Goal: Task Accomplishment & Management: Manage account settings

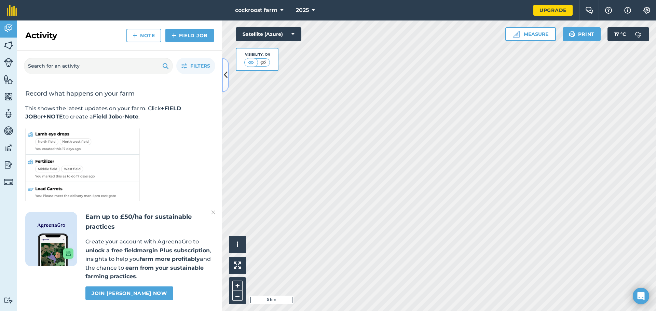
click at [226, 71] on icon at bounding box center [226, 75] width 4 height 12
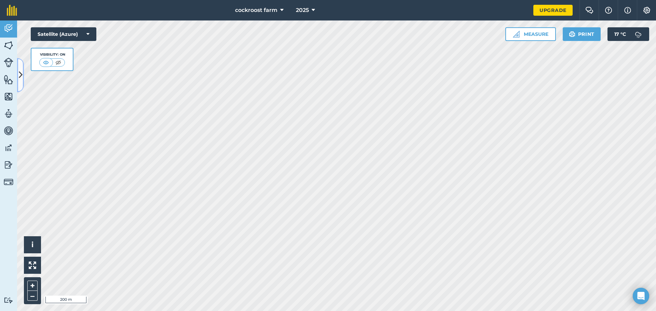
click at [22, 83] on button at bounding box center [20, 75] width 7 height 34
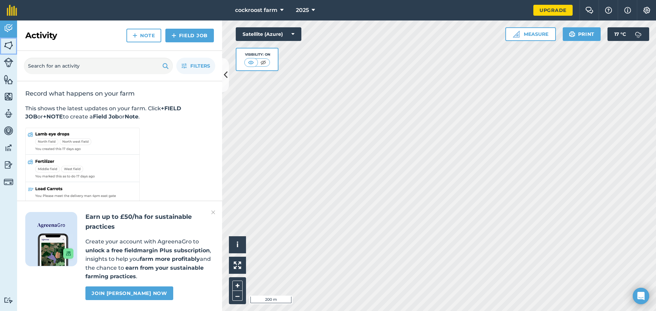
click at [0, 45] on link "Fields" at bounding box center [8, 46] width 17 height 17
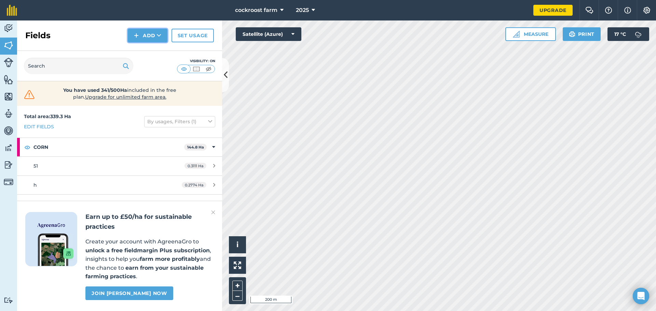
click at [141, 33] on button "Add" at bounding box center [148, 36] width 40 height 14
click at [139, 50] on link "Draw" at bounding box center [148, 50] width 38 height 15
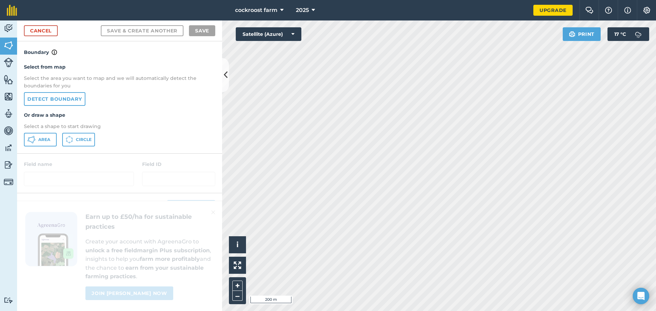
click at [43, 132] on div "Select from map Select the area you want to map and we will automatically detec…" at bounding box center [119, 104] width 205 height 97
click at [43, 139] on span "Area" at bounding box center [44, 139] width 12 height 5
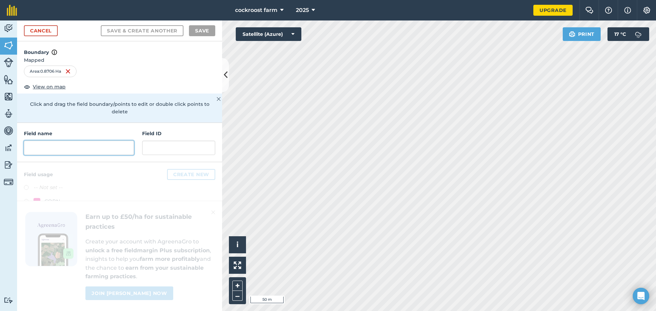
click at [61, 150] on input "text" at bounding box center [79, 148] width 110 height 14
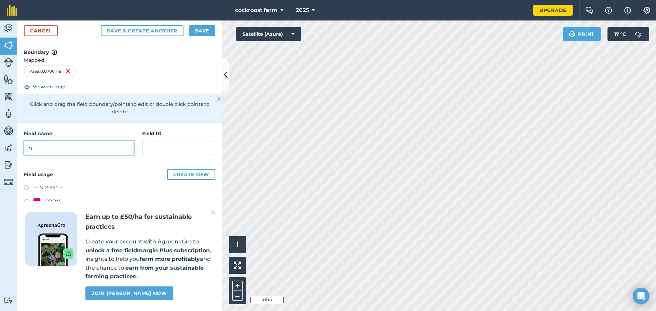
type input "h"
click at [146, 155] on input "text" at bounding box center [178, 148] width 73 height 14
type input "h"
click at [213, 212] on img at bounding box center [213, 212] width 4 height 8
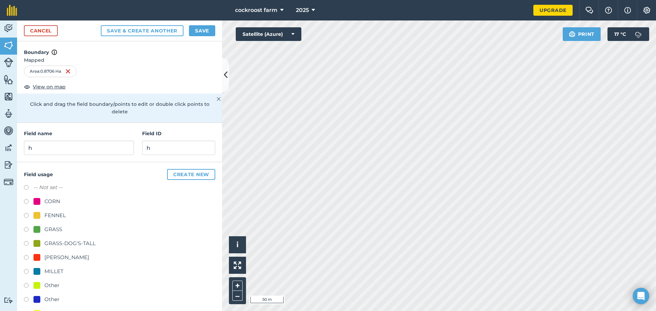
click at [39, 268] on div at bounding box center [36, 271] width 7 height 7
click at [166, 30] on button "Save & Create Another" at bounding box center [142, 30] width 83 height 11
radio input "false"
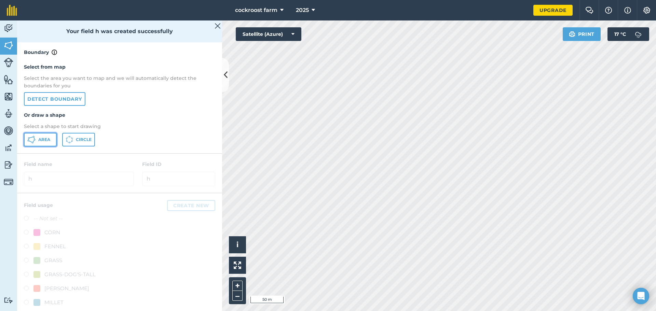
click at [36, 144] on button "Area" at bounding box center [40, 140] width 33 height 14
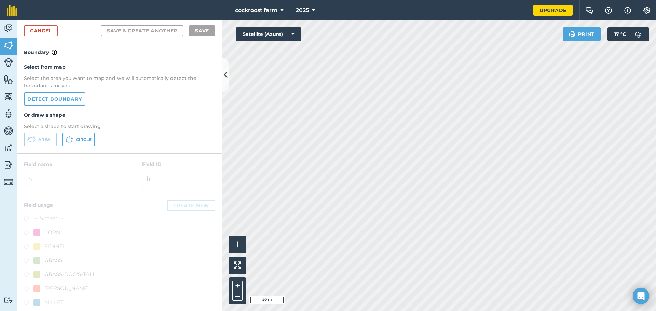
click at [401, 19] on div "cockroost farm 2025 Upgrade Farm Chat Help Info Settings Map printing is not av…" at bounding box center [328, 155] width 656 height 311
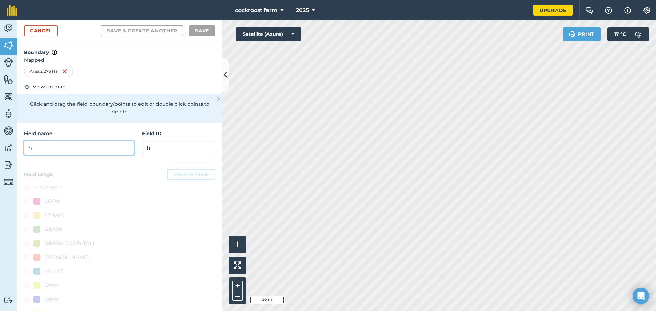
click at [38, 148] on input "h" at bounding box center [79, 148] width 110 height 14
type input "h"
click at [158, 150] on input "h" at bounding box center [178, 148] width 73 height 14
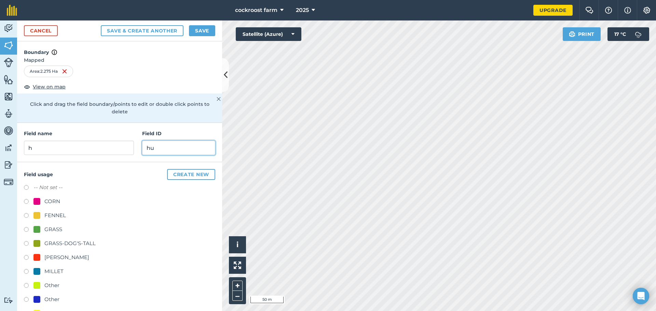
type input "hu"
click at [59, 271] on div "MILLET" at bounding box center [53, 271] width 19 height 8
radio input "true"
click at [196, 31] on button "Save" at bounding box center [202, 30] width 26 height 11
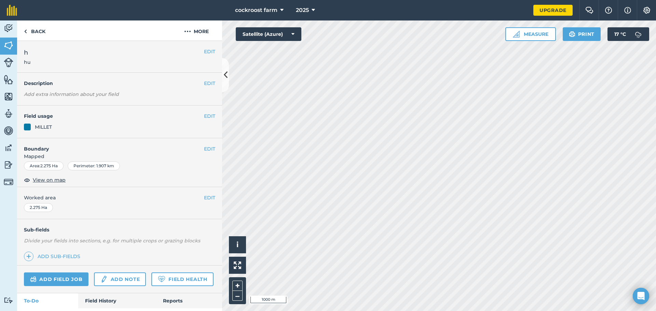
click at [459, 311] on html "cockroost farm 2025 Upgrade Farm Chat Help Info Settings Map printing is not av…" at bounding box center [328, 155] width 656 height 311
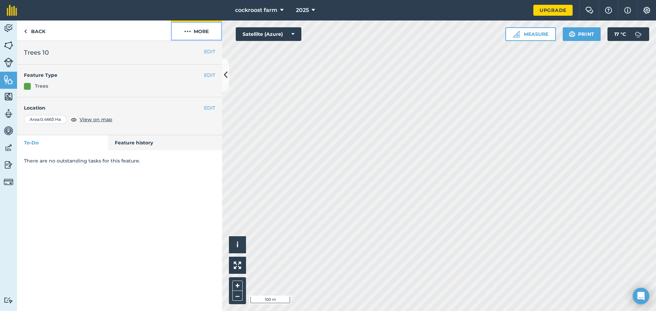
click at [192, 34] on button "More" at bounding box center [196, 30] width 51 height 20
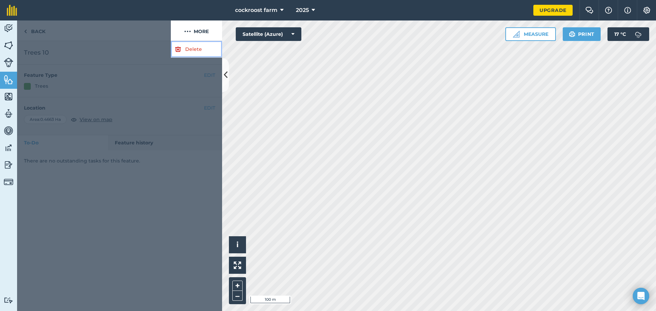
click at [191, 46] on link "Delete" at bounding box center [196, 49] width 51 height 17
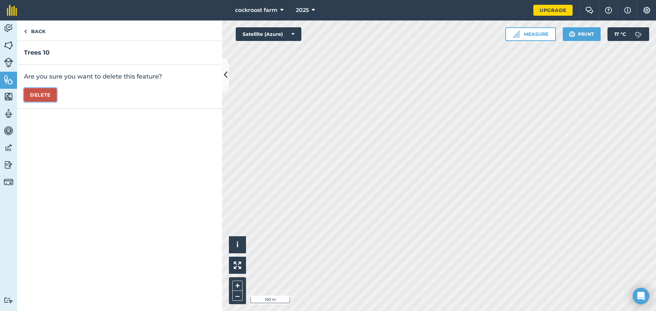
click at [36, 92] on button "Delete" at bounding box center [40, 95] width 33 height 14
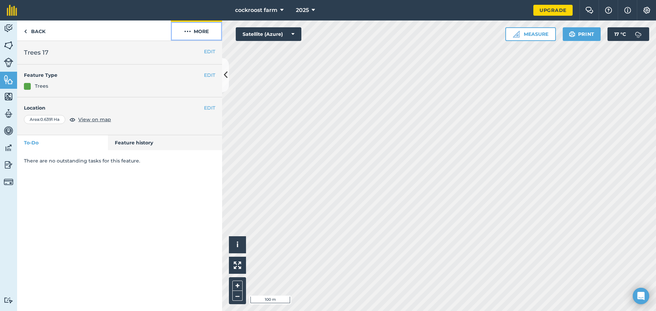
click at [195, 26] on button "More" at bounding box center [196, 30] width 51 height 20
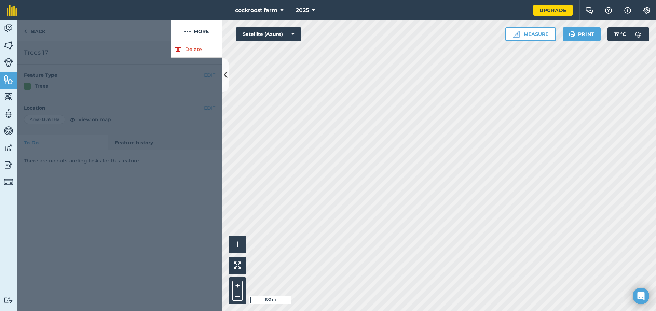
click at [191, 58] on div at bounding box center [119, 176] width 205 height 270
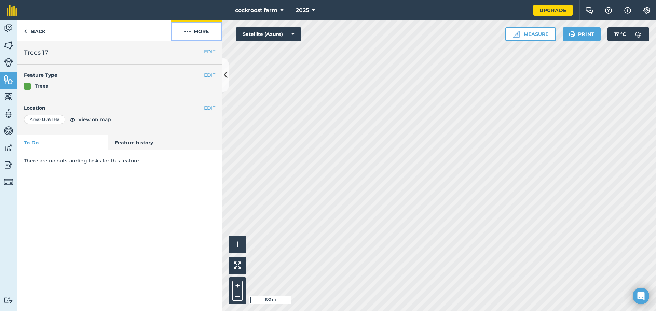
click at [205, 30] on button "More" at bounding box center [196, 30] width 51 height 20
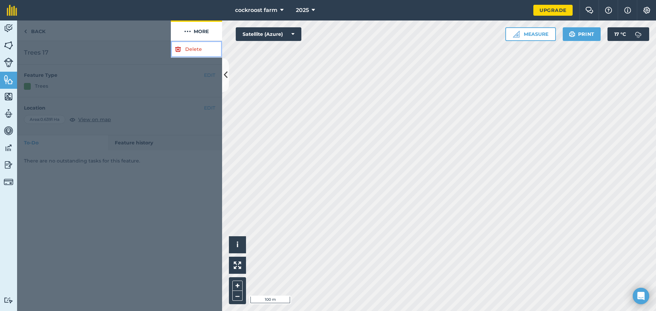
click at [204, 43] on link "Delete" at bounding box center [196, 49] width 51 height 17
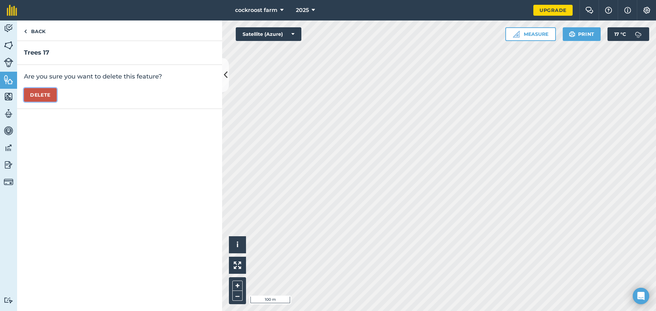
click at [33, 94] on button "Delete" at bounding box center [40, 95] width 33 height 14
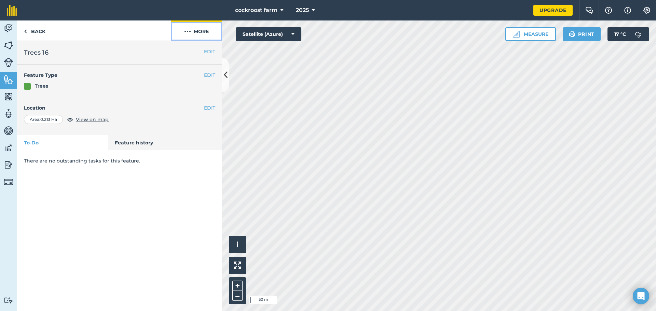
click at [198, 32] on button "More" at bounding box center [196, 30] width 51 height 20
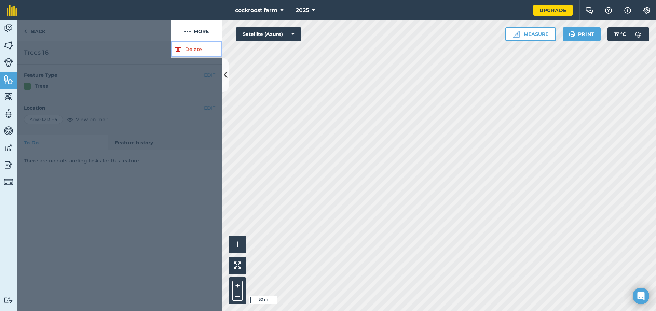
click at [195, 50] on link "Delete" at bounding box center [196, 49] width 51 height 17
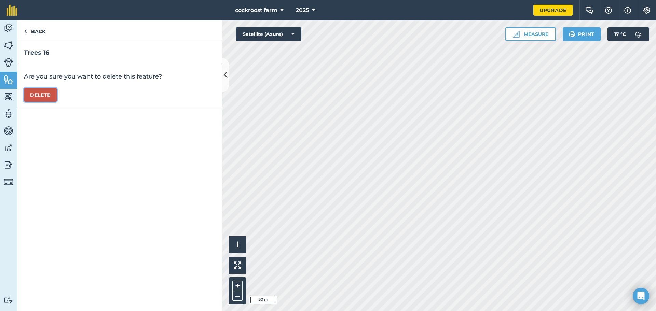
click at [39, 101] on button "Delete" at bounding box center [40, 95] width 33 height 14
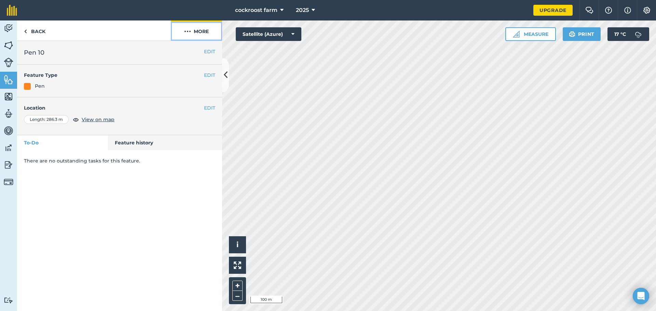
click at [194, 34] on button "More" at bounding box center [196, 30] width 51 height 20
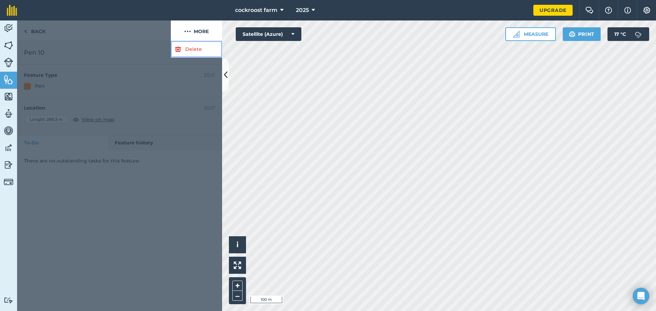
click at [197, 45] on link "Delete" at bounding box center [196, 49] width 51 height 17
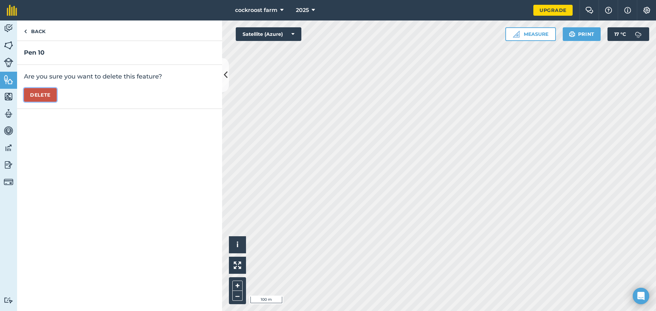
click at [53, 95] on button "Delete" at bounding box center [40, 95] width 33 height 14
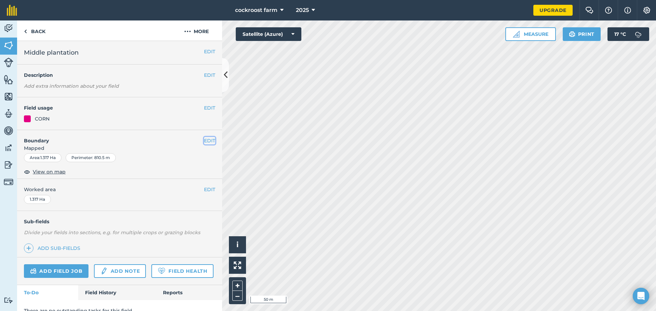
click at [207, 140] on button "EDIT" at bounding box center [209, 141] width 11 height 8
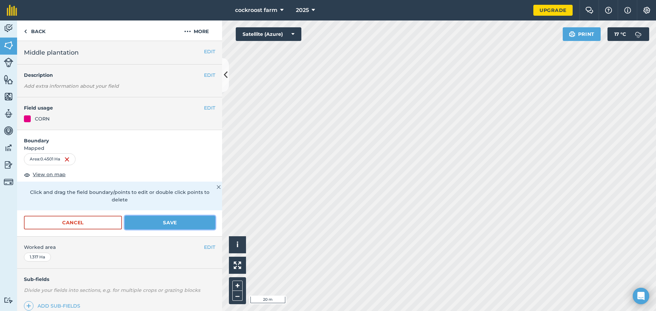
click at [171, 226] on button "Save" at bounding box center [170, 223] width 91 height 14
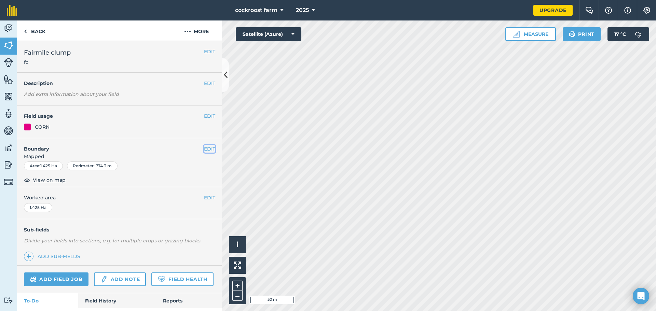
click at [207, 150] on button "EDIT" at bounding box center [209, 149] width 11 height 8
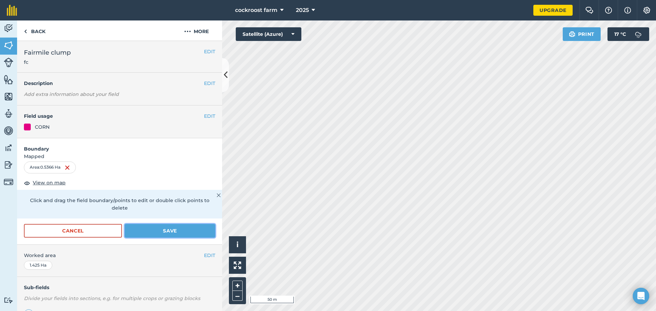
click at [143, 235] on button "Save" at bounding box center [170, 231] width 91 height 14
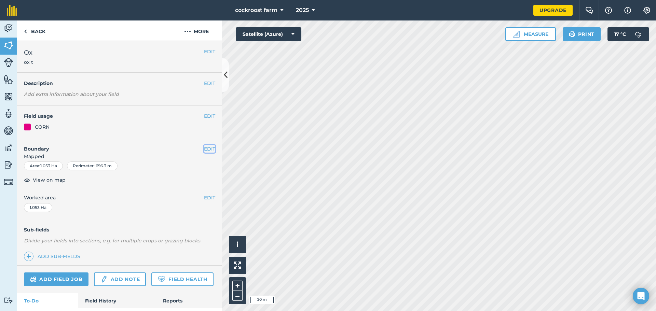
click at [205, 148] on button "EDIT" at bounding box center [209, 149] width 11 height 8
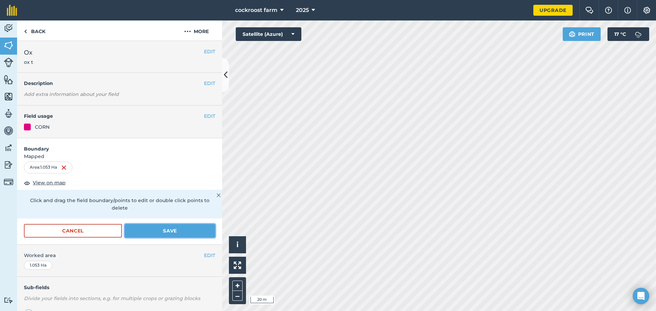
click at [201, 227] on button "Save" at bounding box center [170, 231] width 91 height 14
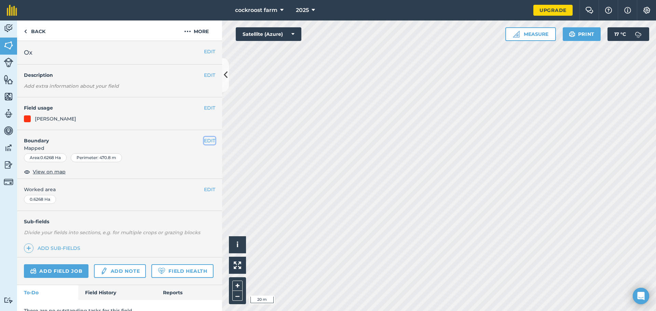
click at [204, 138] on button "EDIT" at bounding box center [209, 141] width 11 height 8
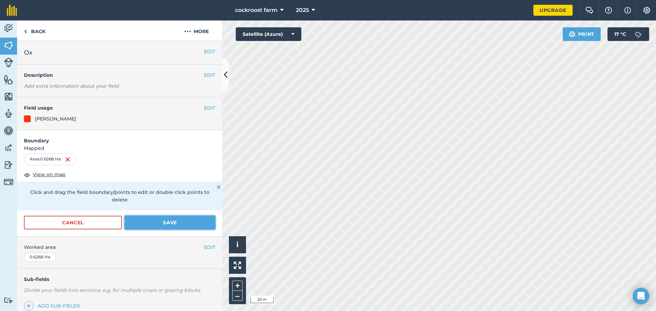
click at [169, 223] on button "Save" at bounding box center [170, 223] width 91 height 14
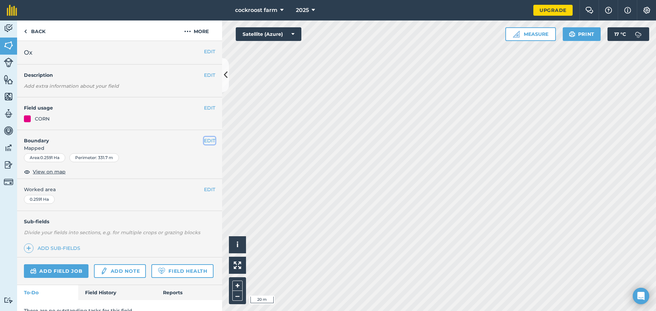
click at [209, 137] on button "EDIT" at bounding box center [209, 141] width 11 height 8
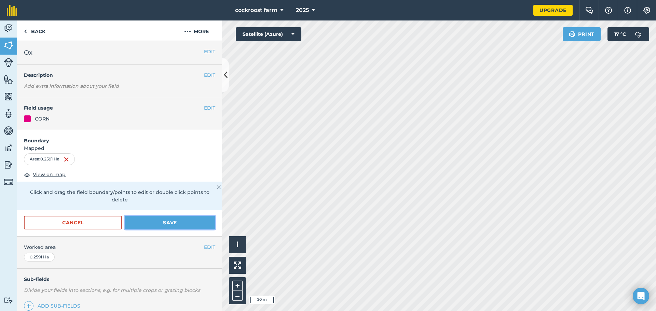
click at [185, 223] on button "Save" at bounding box center [170, 223] width 91 height 14
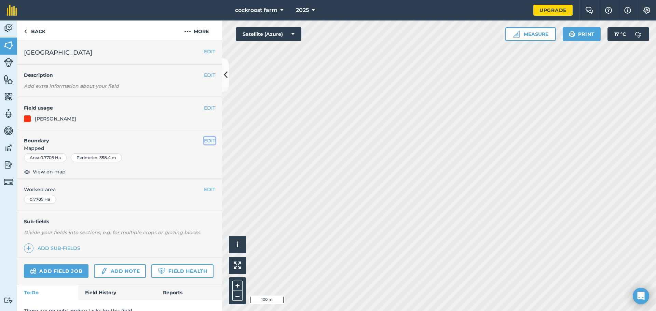
click at [204, 140] on button "EDIT" at bounding box center [209, 141] width 11 height 8
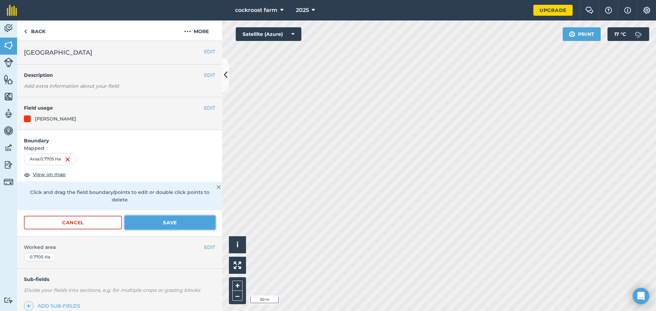
click at [158, 219] on button "Save" at bounding box center [170, 223] width 91 height 14
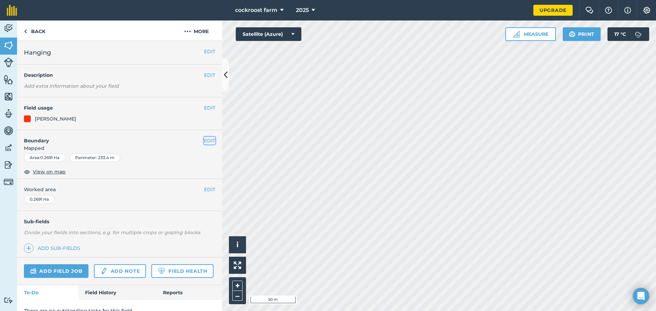
click at [205, 141] on button "EDIT" at bounding box center [209, 141] width 11 height 8
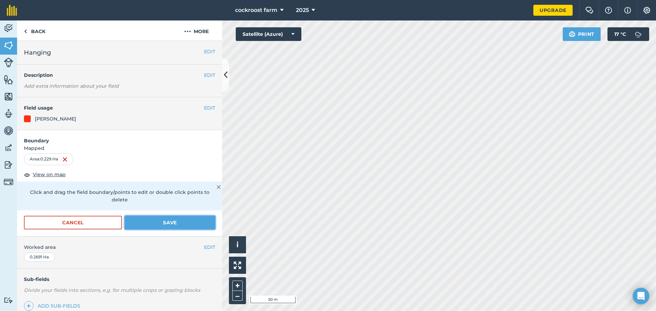
click at [176, 219] on button "Save" at bounding box center [170, 223] width 91 height 14
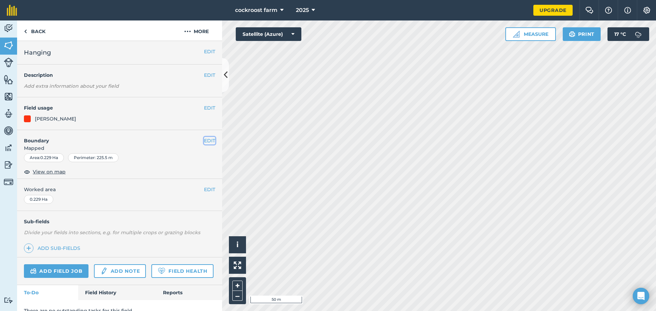
click at [204, 140] on button "EDIT" at bounding box center [209, 141] width 11 height 8
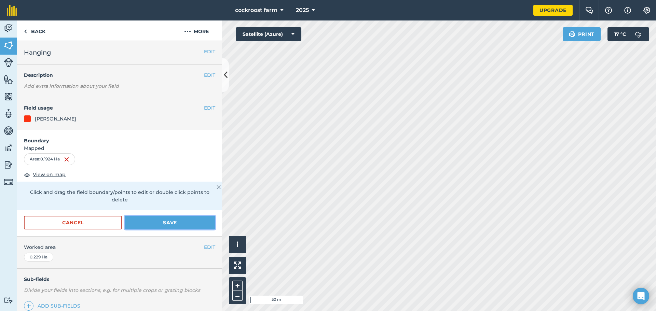
click at [161, 219] on button "Save" at bounding box center [170, 223] width 91 height 14
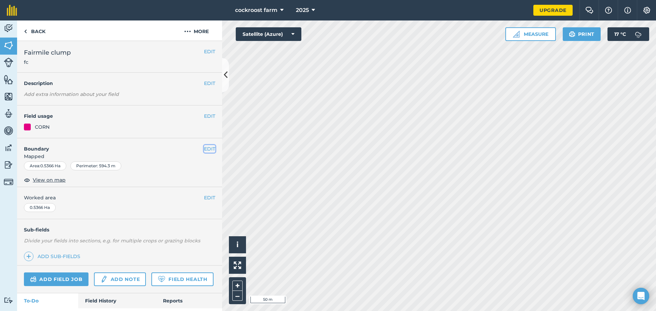
click at [207, 147] on button "EDIT" at bounding box center [209, 149] width 11 height 8
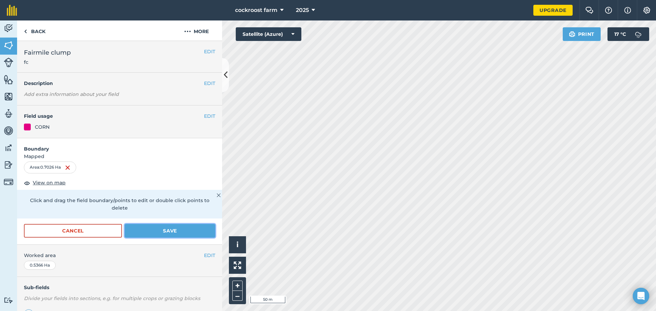
click at [201, 230] on button "Save" at bounding box center [170, 231] width 91 height 14
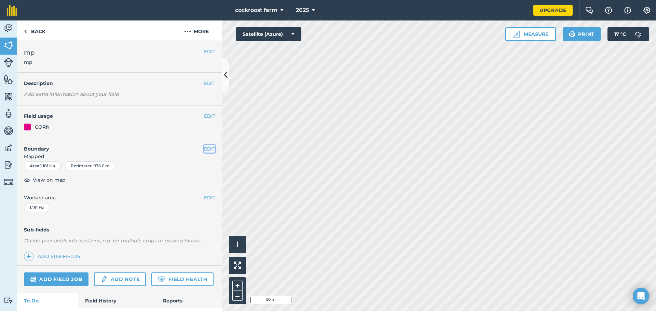
click at [206, 146] on button "EDIT" at bounding box center [209, 149] width 11 height 8
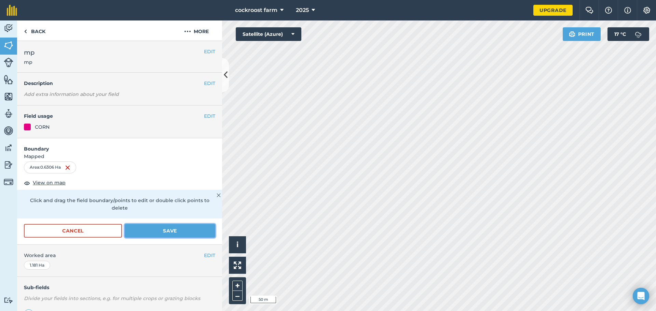
click at [170, 232] on button "Save" at bounding box center [170, 231] width 91 height 14
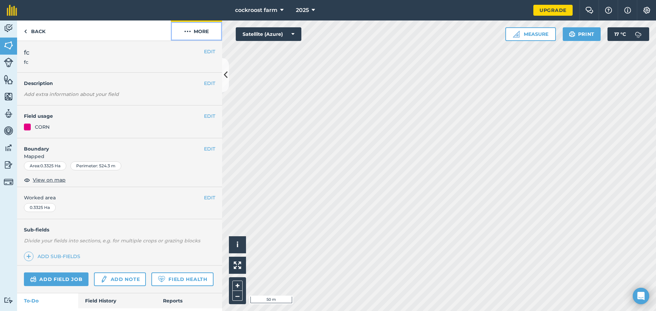
click at [187, 28] on img at bounding box center [187, 31] width 7 height 8
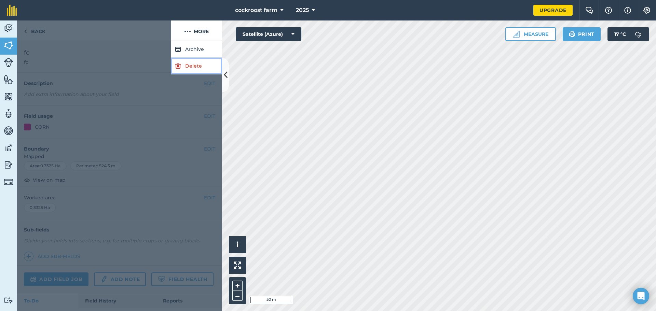
click at [184, 66] on link "Delete" at bounding box center [196, 66] width 51 height 17
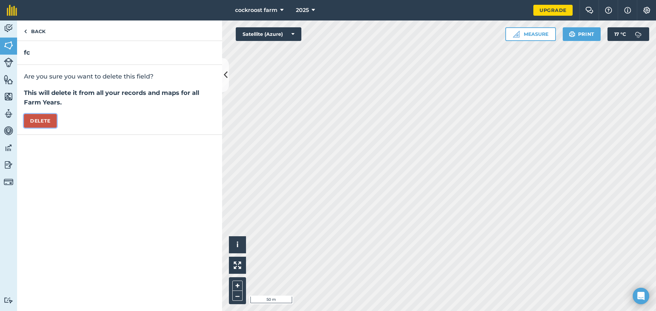
click at [43, 119] on button "Delete" at bounding box center [40, 121] width 33 height 14
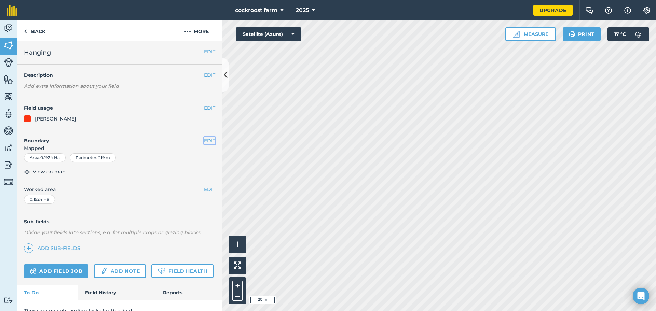
click at [204, 139] on button "EDIT" at bounding box center [209, 141] width 11 height 8
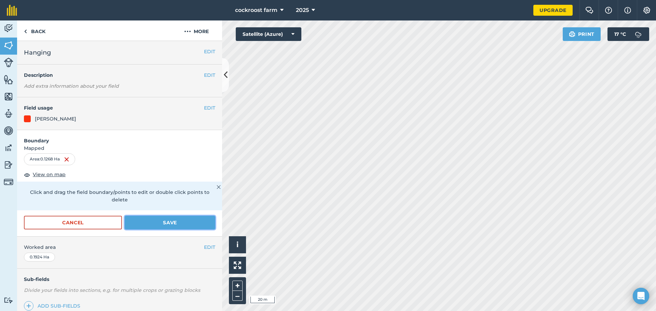
click at [153, 223] on button "Save" at bounding box center [170, 223] width 91 height 14
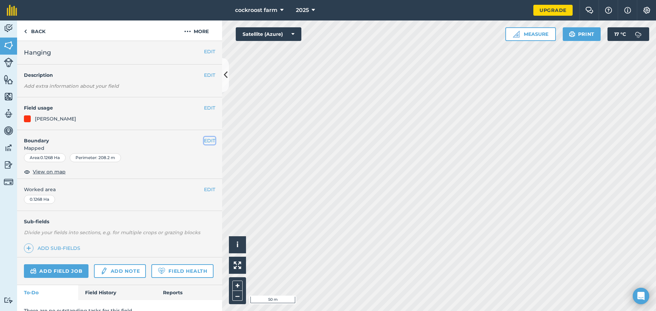
click at [205, 138] on button "EDIT" at bounding box center [209, 141] width 11 height 8
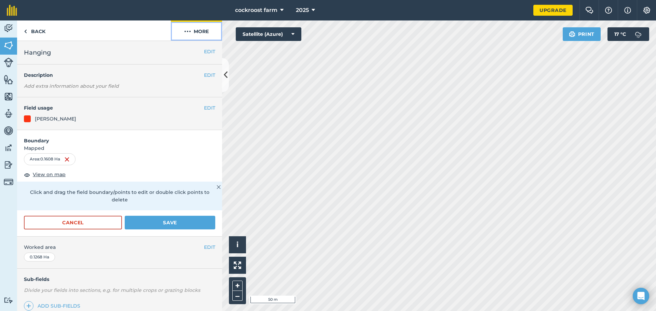
click at [197, 27] on button "More" at bounding box center [196, 30] width 51 height 20
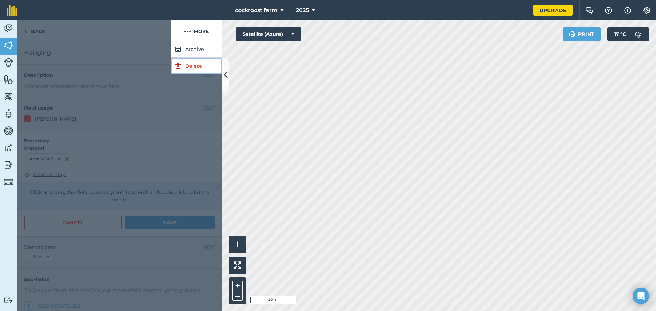
click at [196, 63] on link "Delete" at bounding box center [196, 66] width 51 height 17
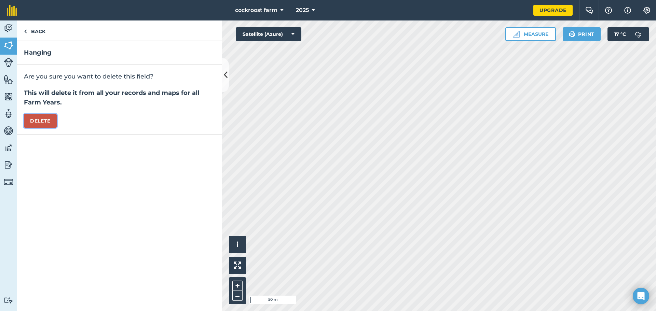
click at [32, 121] on button "Delete" at bounding box center [40, 121] width 33 height 14
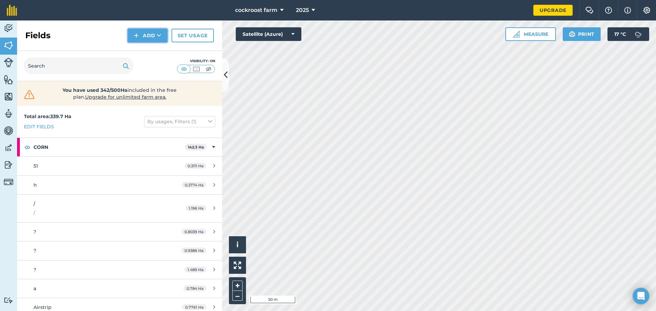
click at [158, 30] on button "Add" at bounding box center [148, 36] width 40 height 14
click at [150, 46] on link "Draw" at bounding box center [148, 50] width 38 height 15
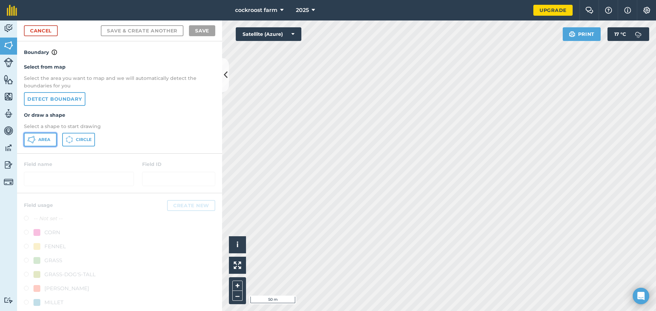
drag, startPoint x: 31, startPoint y: 133, endPoint x: 47, endPoint y: 127, distance: 17.6
click at [31, 132] on div "Select from map Select the area you want to map and we will automatically detec…" at bounding box center [119, 104] width 205 height 97
click at [37, 139] on button "Area" at bounding box center [40, 140] width 33 height 14
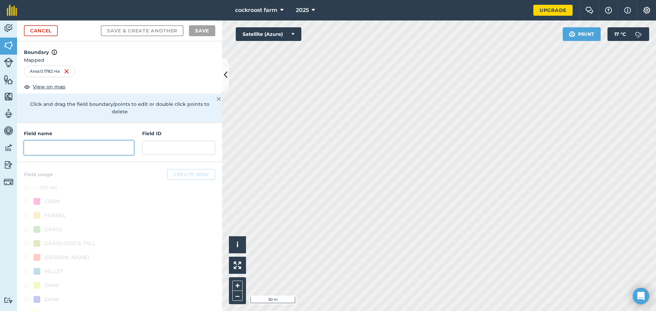
click at [64, 152] on input "text" at bounding box center [79, 148] width 110 height 14
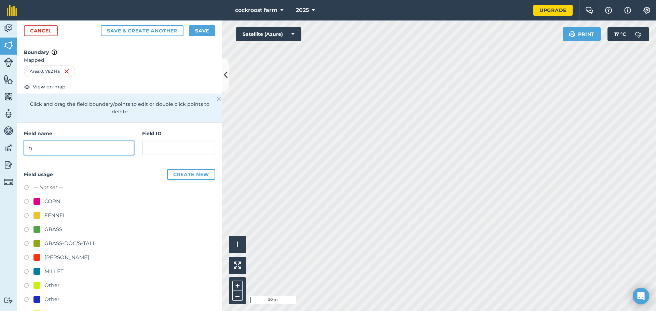
type input "h"
click at [42, 257] on div "[PERSON_NAME]" at bounding box center [61, 257] width 56 height 8
click at [164, 32] on button "Save & Create Another" at bounding box center [142, 30] width 83 height 11
radio input "false"
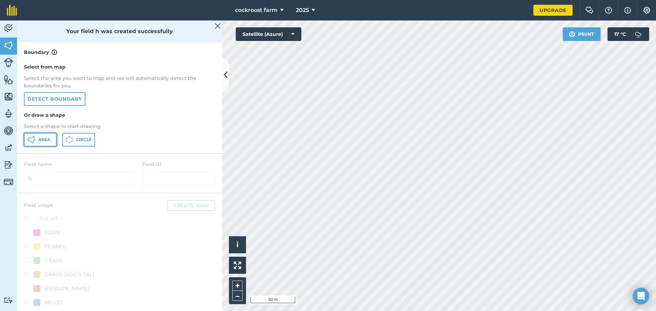
drag, startPoint x: 37, startPoint y: 143, endPoint x: 72, endPoint y: 137, distance: 35.6
click at [37, 142] on button "Area" at bounding box center [40, 140] width 33 height 14
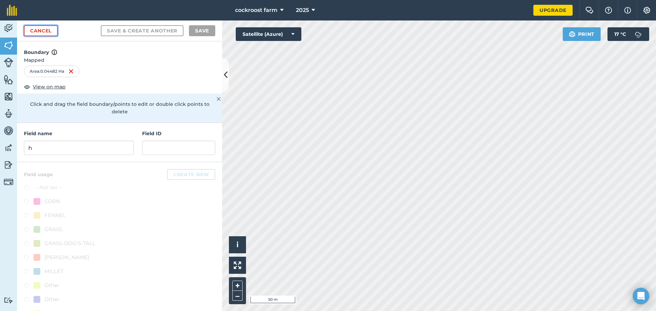
click at [31, 29] on link "Cancel" at bounding box center [41, 30] width 34 height 11
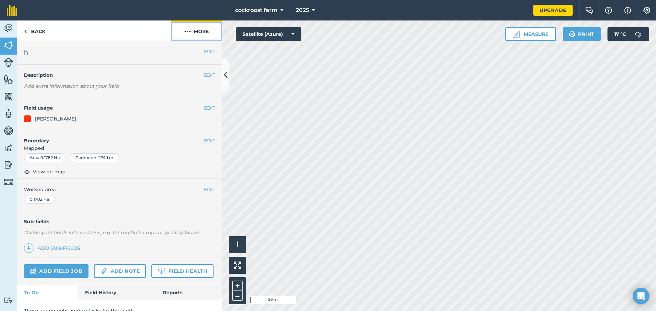
click at [196, 29] on button "More" at bounding box center [196, 30] width 51 height 20
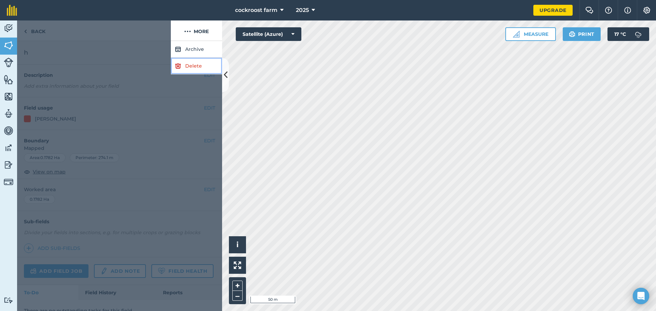
click at [186, 63] on link "Delete" at bounding box center [196, 66] width 51 height 17
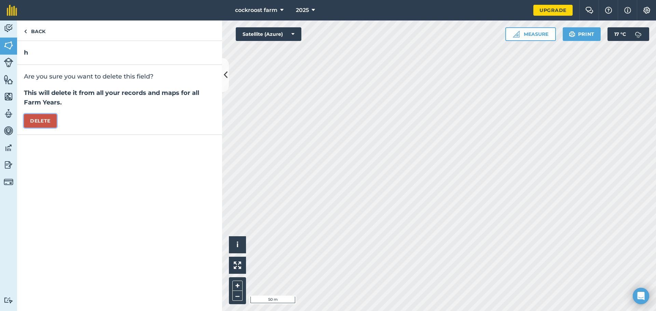
click at [42, 119] on button "Delete" at bounding box center [40, 121] width 33 height 14
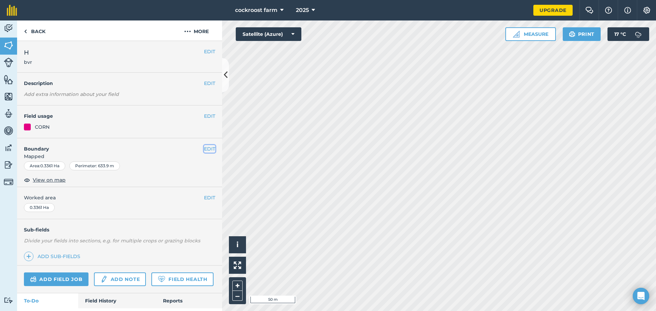
click at [204, 147] on button "EDIT" at bounding box center [209, 149] width 11 height 8
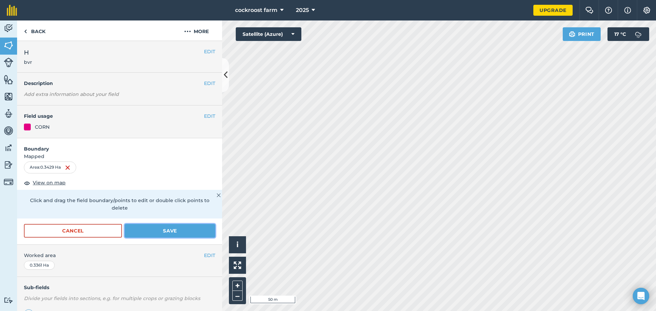
click at [152, 235] on button "Save" at bounding box center [170, 231] width 91 height 14
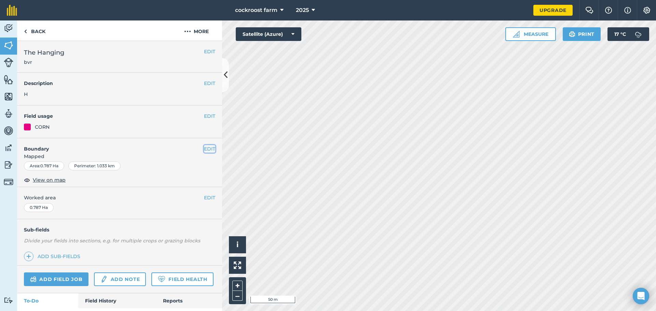
click at [204, 147] on button "EDIT" at bounding box center [209, 149] width 11 height 8
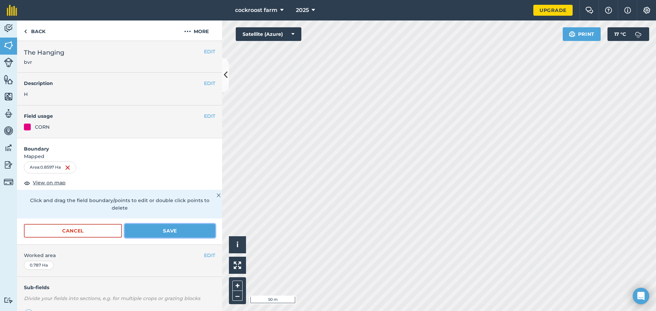
click at [148, 230] on button "Save" at bounding box center [170, 231] width 91 height 14
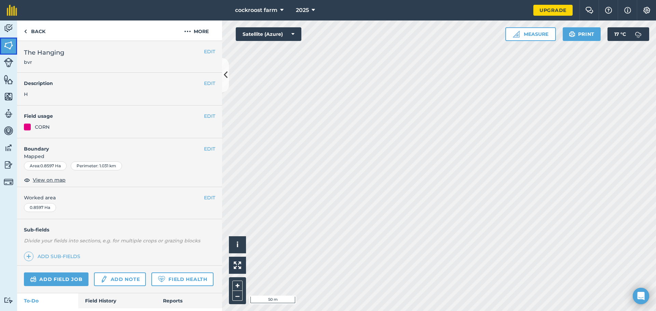
click at [10, 40] on img at bounding box center [9, 45] width 10 height 10
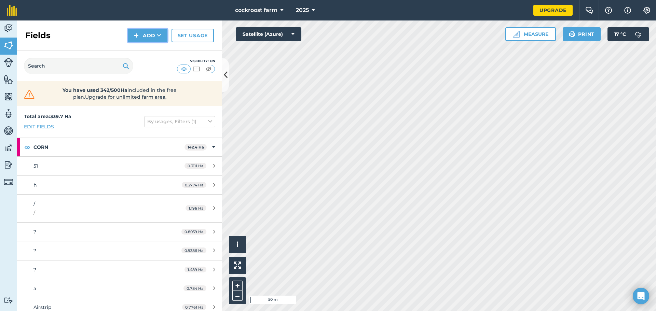
click at [136, 34] on img at bounding box center [136, 35] width 5 height 8
click at [135, 46] on link "Draw" at bounding box center [148, 50] width 38 height 15
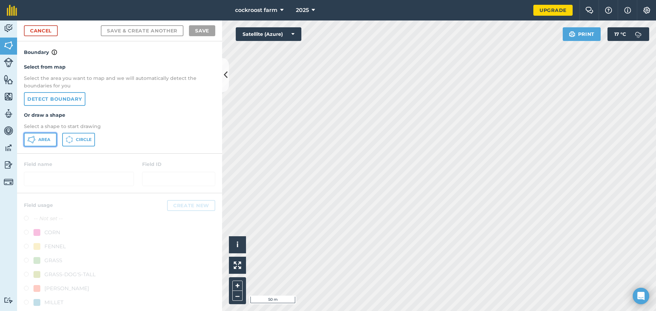
click at [44, 139] on span "Area" at bounding box center [44, 139] width 12 height 5
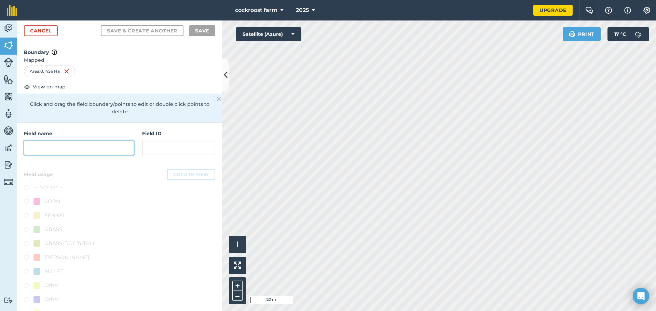
click at [85, 151] on input "text" at bounding box center [79, 148] width 110 height 14
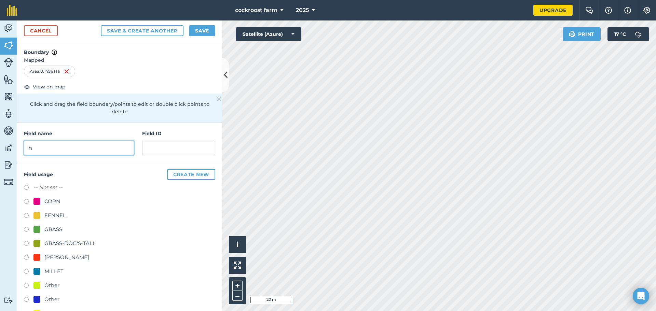
type input "h"
drag, startPoint x: 38, startPoint y: 257, endPoint x: 38, endPoint y: 249, distance: 7.9
click at [37, 257] on div at bounding box center [36, 257] width 7 height 7
radio input "true"
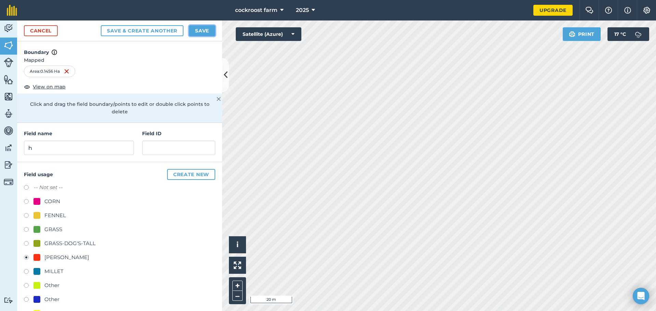
click at [195, 31] on button "Save" at bounding box center [202, 30] width 26 height 11
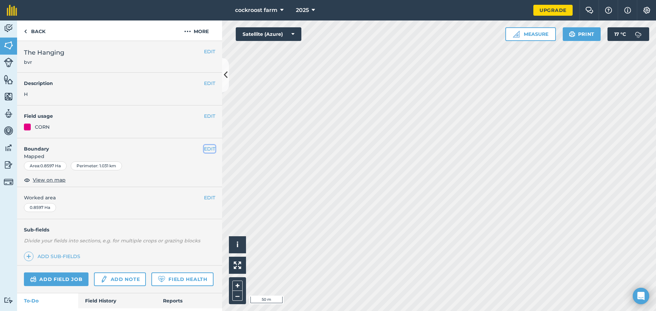
click at [204, 150] on button "EDIT" at bounding box center [209, 149] width 11 height 8
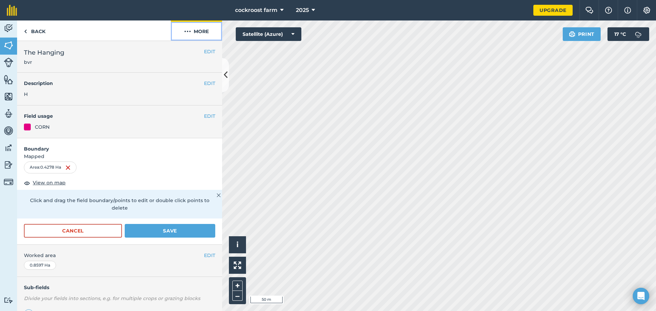
click at [196, 26] on button "More" at bounding box center [196, 30] width 51 height 20
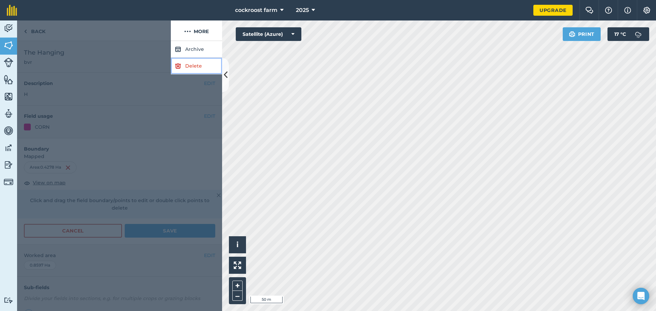
click at [186, 63] on link "Delete" at bounding box center [196, 66] width 51 height 17
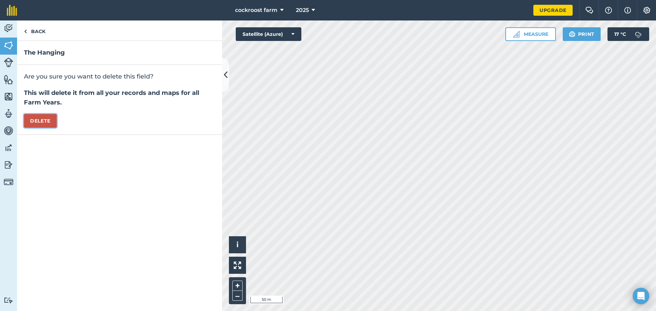
click at [48, 122] on button "Delete" at bounding box center [40, 121] width 33 height 14
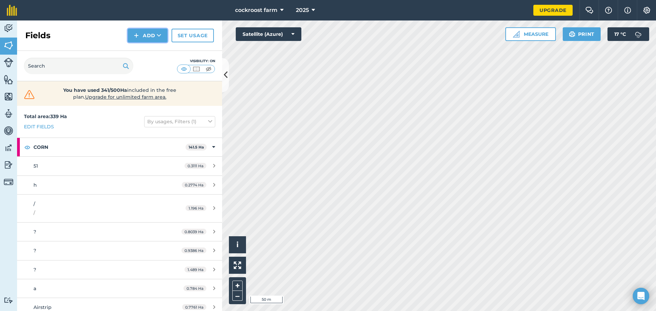
click at [153, 33] on button "Add" at bounding box center [148, 36] width 40 height 14
click at [145, 47] on link "Draw" at bounding box center [148, 50] width 38 height 15
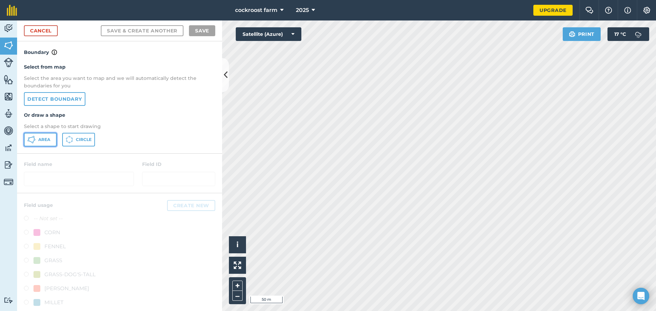
click at [37, 140] on button "Area" at bounding box center [40, 140] width 33 height 14
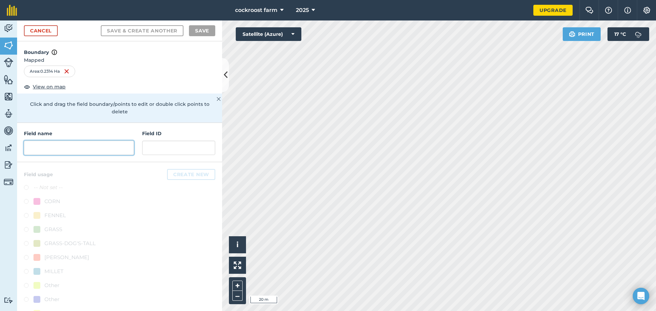
click at [45, 149] on input "text" at bounding box center [79, 148] width 110 height 14
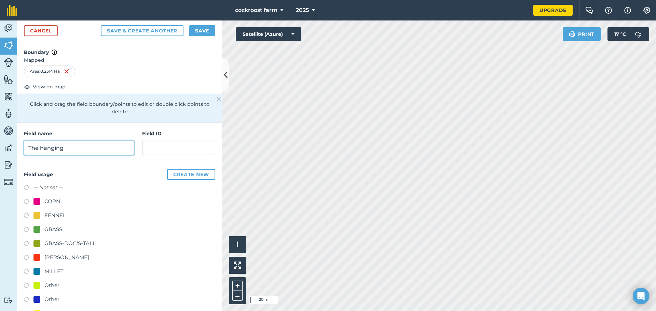
type input "The hanging"
click at [156, 148] on input "text" at bounding box center [178, 148] width 73 height 14
type input "g"
type input "bvr"
click at [52, 204] on div "CORN" at bounding box center [52, 201] width 16 height 8
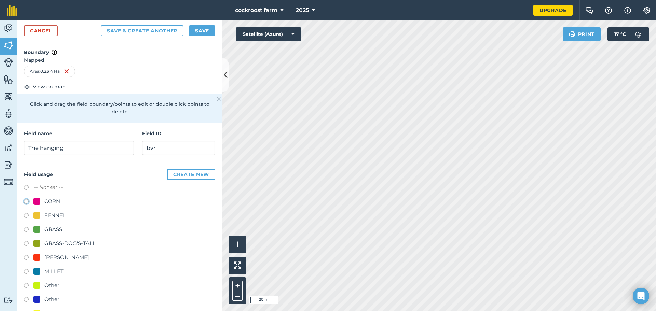
radio input "true"
click at [198, 28] on button "Save" at bounding box center [202, 30] width 26 height 11
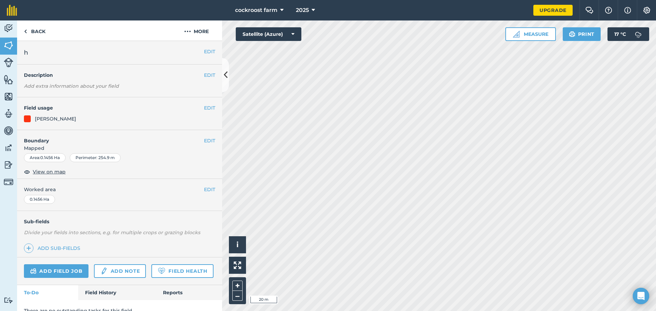
click at [205, 136] on div "EDIT Boundary Mapped Area : 0.1456 Ha Perimeter : 254.9 m View on map" at bounding box center [119, 154] width 205 height 49
click at [207, 141] on button "EDIT" at bounding box center [209, 141] width 11 height 8
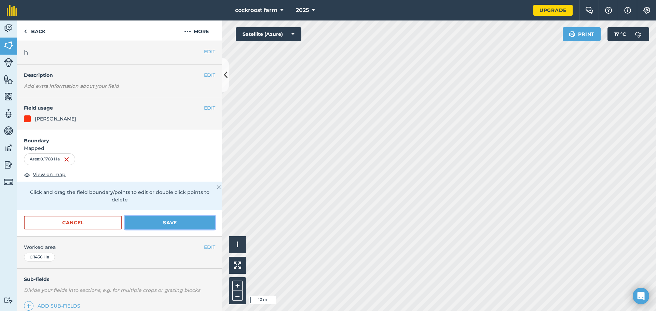
drag, startPoint x: 151, startPoint y: 222, endPoint x: 164, endPoint y: 217, distance: 13.6
click at [151, 222] on button "Save" at bounding box center [170, 223] width 91 height 14
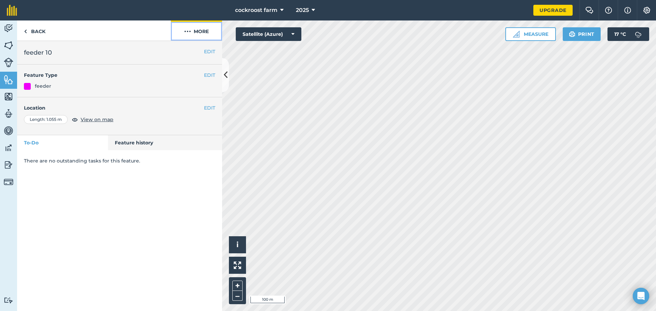
click at [201, 31] on button "More" at bounding box center [196, 30] width 51 height 20
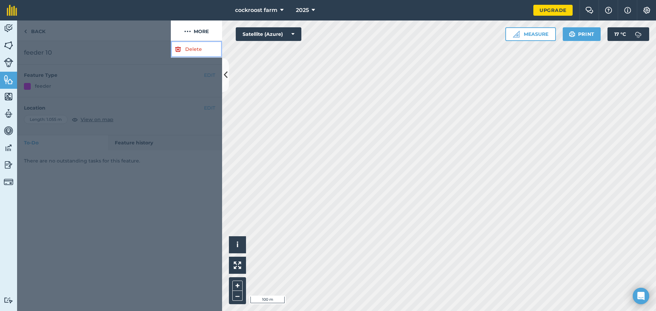
click at [187, 48] on link "Delete" at bounding box center [196, 49] width 51 height 17
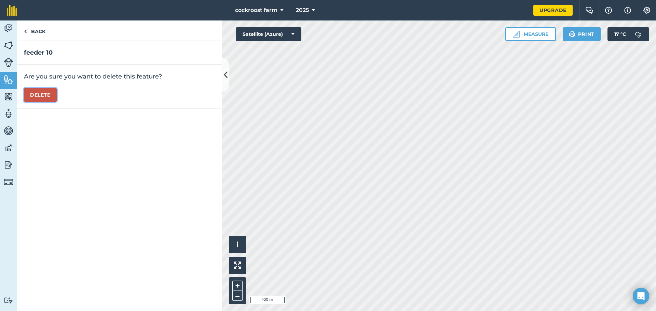
click at [56, 97] on button "Delete" at bounding box center [40, 95] width 33 height 14
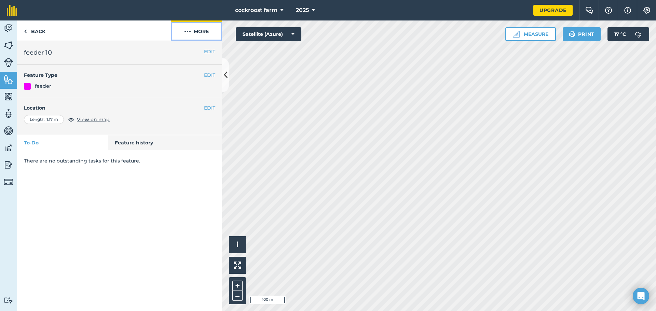
click at [199, 33] on button "More" at bounding box center [196, 30] width 51 height 20
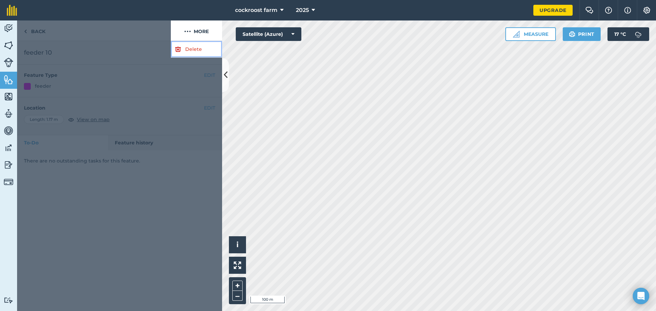
click at [193, 45] on link "Delete" at bounding box center [196, 49] width 51 height 17
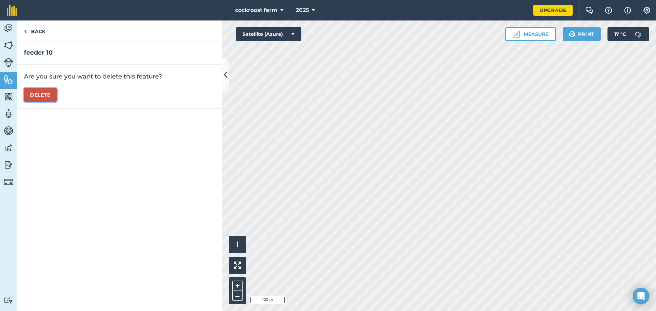
drag, startPoint x: 40, startPoint y: 94, endPoint x: 194, endPoint y: 87, distance: 153.8
click at [40, 93] on button "Delete" at bounding box center [40, 95] width 33 height 14
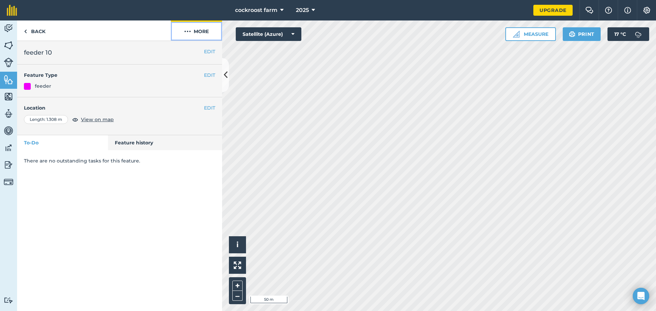
click at [189, 33] on img at bounding box center [187, 31] width 7 height 8
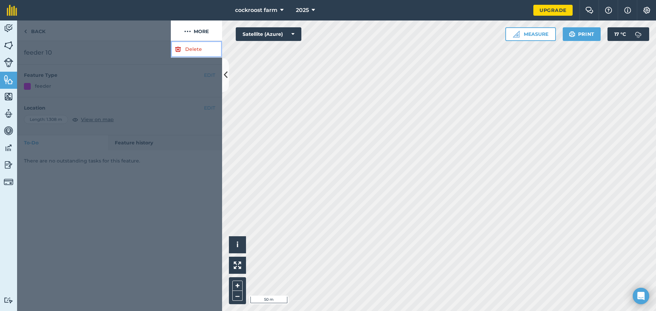
click at [181, 52] on link "Delete" at bounding box center [196, 49] width 51 height 17
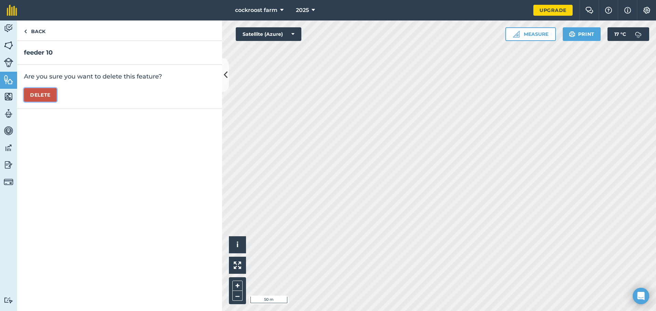
click at [43, 92] on button "Delete" at bounding box center [40, 95] width 33 height 14
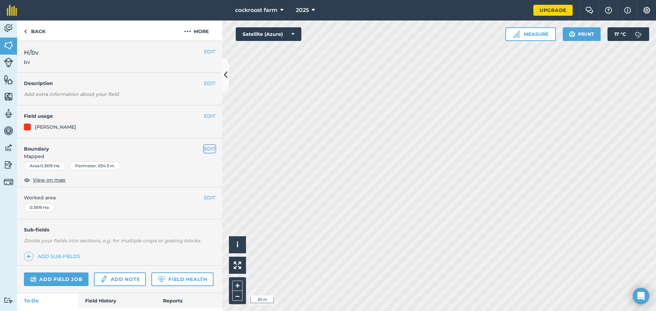
click at [204, 147] on button "EDIT" at bounding box center [209, 149] width 11 height 8
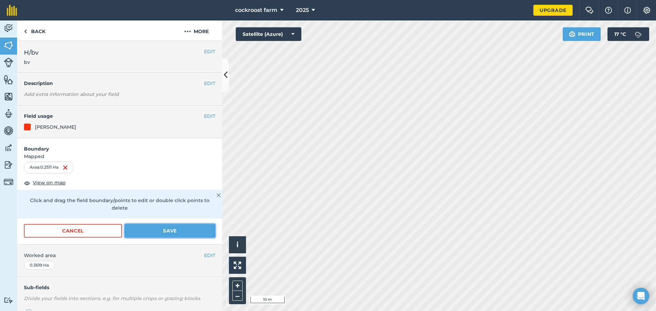
click at [172, 233] on button "Save" at bounding box center [170, 231] width 91 height 14
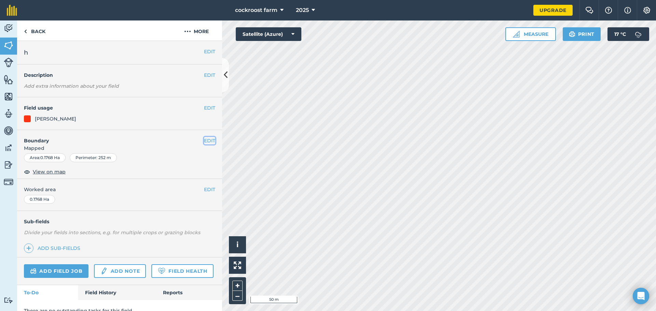
click at [205, 138] on button "EDIT" at bounding box center [209, 141] width 11 height 8
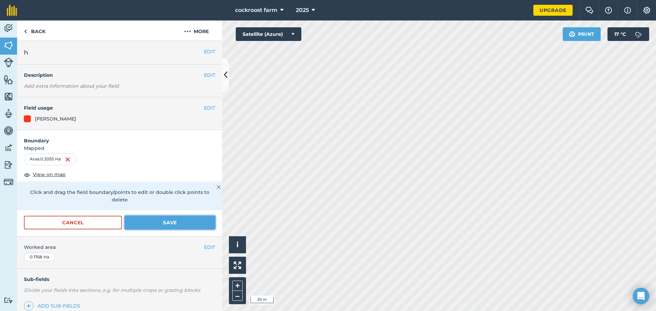
click at [190, 223] on button "Save" at bounding box center [170, 223] width 91 height 14
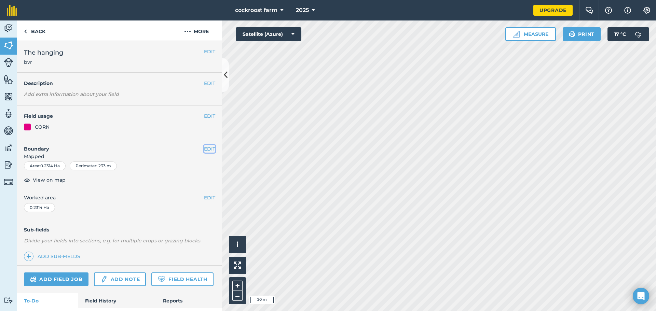
click at [208, 146] on button "EDIT" at bounding box center [209, 149] width 11 height 8
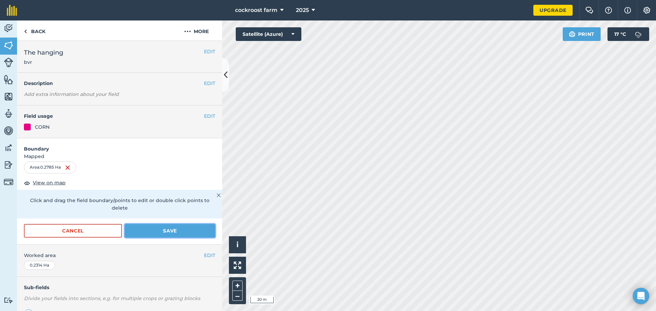
click at [153, 229] on button "Save" at bounding box center [170, 231] width 91 height 14
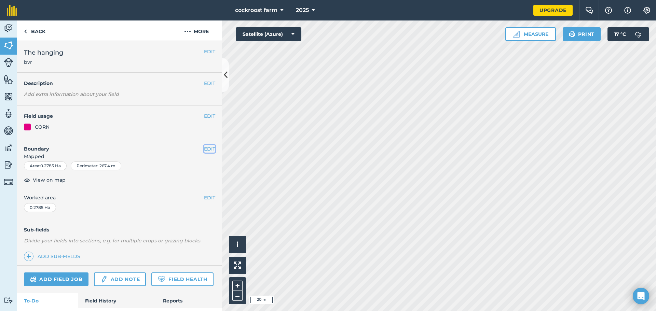
click at [204, 148] on button "EDIT" at bounding box center [209, 149] width 11 height 8
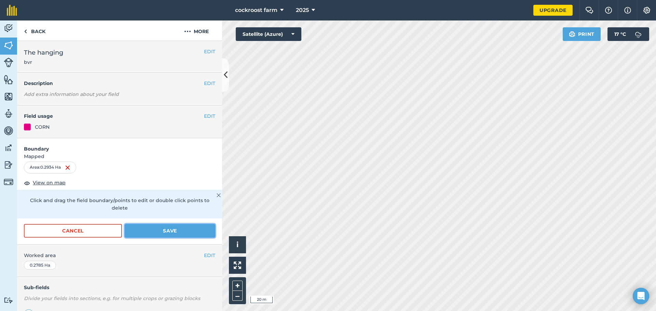
click at [162, 230] on button "Save" at bounding box center [170, 231] width 91 height 14
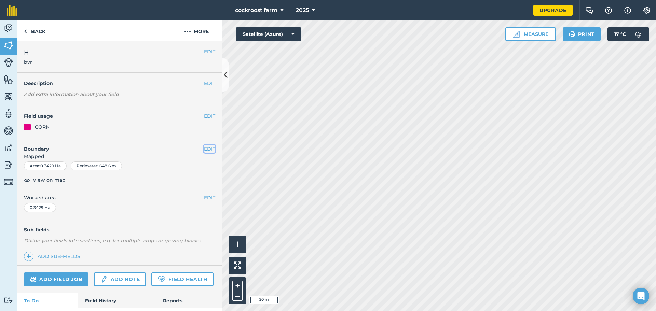
click at [204, 148] on button "EDIT" at bounding box center [209, 149] width 11 height 8
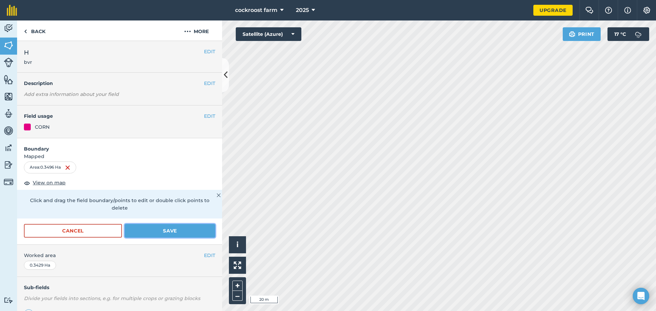
click at [197, 227] on button "Save" at bounding box center [170, 231] width 91 height 14
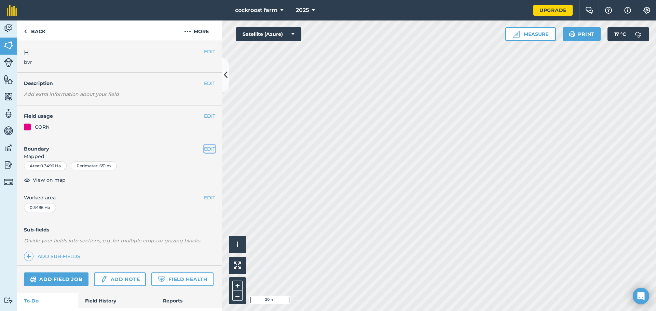
click at [204, 146] on button "EDIT" at bounding box center [209, 149] width 11 height 8
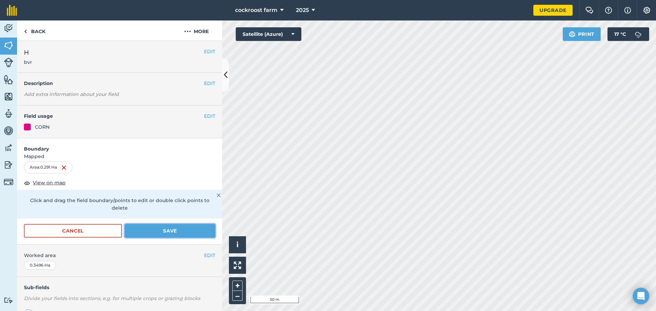
drag, startPoint x: 185, startPoint y: 229, endPoint x: 211, endPoint y: 220, distance: 28.1
click at [184, 228] on button "Save" at bounding box center [170, 231] width 91 height 14
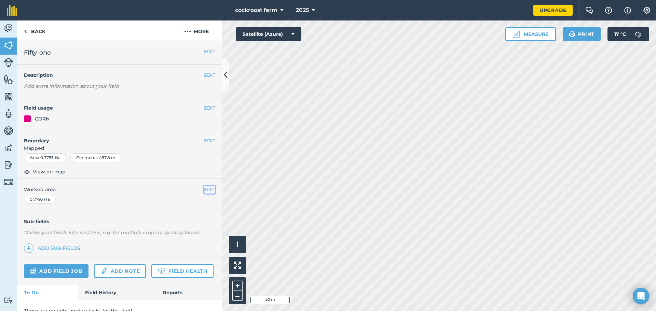
click at [204, 191] on button "EDIT" at bounding box center [209, 190] width 11 height 8
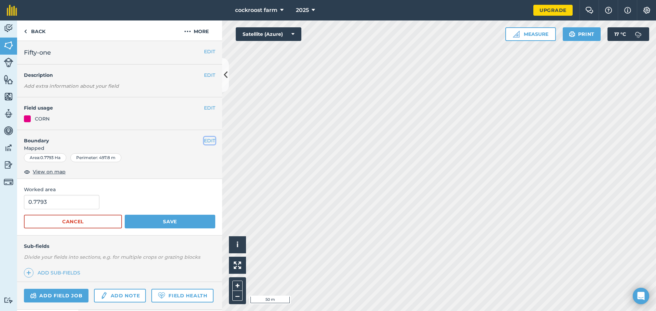
click at [205, 141] on button "EDIT" at bounding box center [209, 141] width 11 height 8
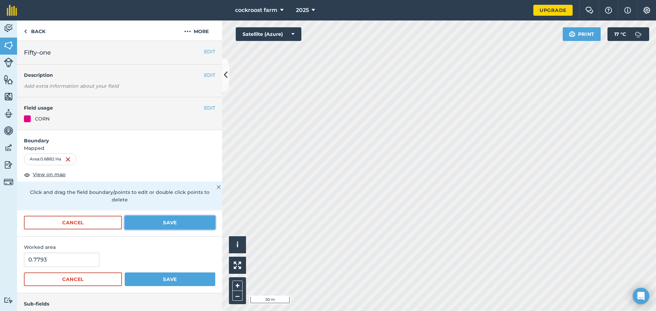
click at [157, 220] on button "Save" at bounding box center [170, 223] width 91 height 14
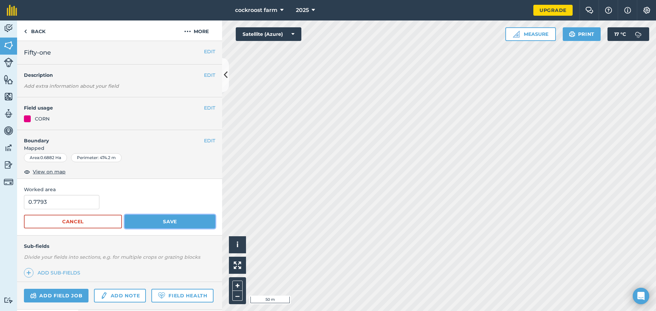
click at [156, 222] on button "Save" at bounding box center [170, 222] width 91 height 14
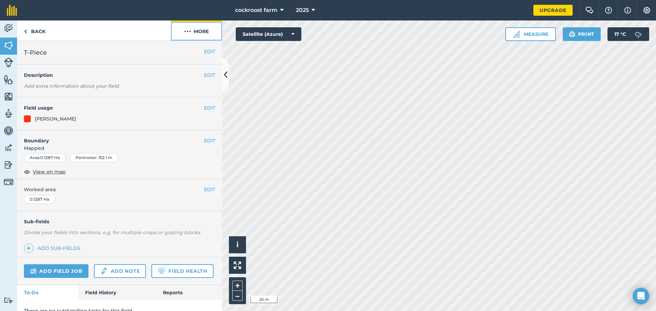
click at [198, 31] on button "More" at bounding box center [196, 30] width 51 height 20
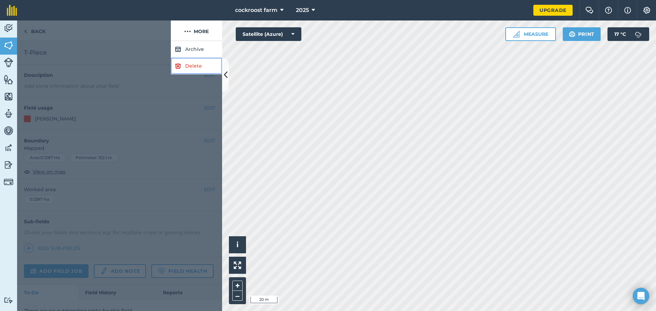
click at [188, 66] on link "Delete" at bounding box center [196, 66] width 51 height 17
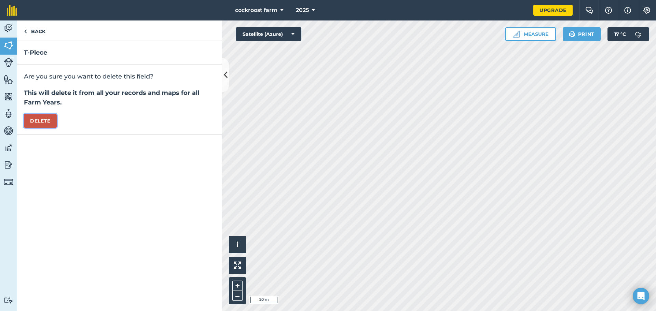
click at [41, 118] on button "Delete" at bounding box center [40, 121] width 33 height 14
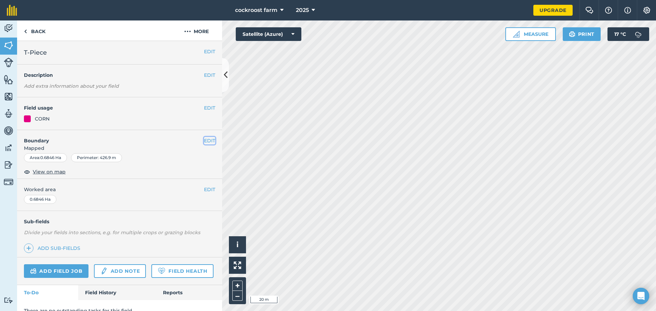
click at [208, 140] on button "EDIT" at bounding box center [209, 141] width 11 height 8
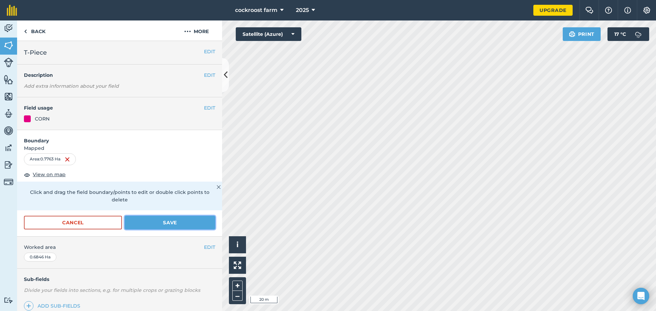
click at [190, 223] on button "Save" at bounding box center [170, 223] width 91 height 14
